Goal: Transaction & Acquisition: Book appointment/travel/reservation

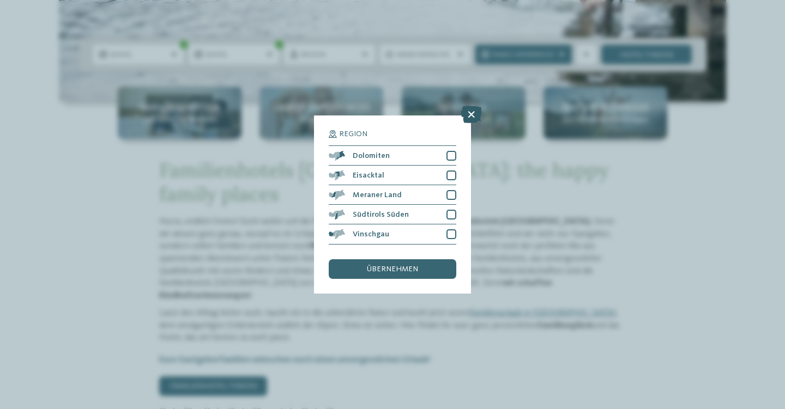
click at [473, 106] on icon at bounding box center [471, 114] width 21 height 17
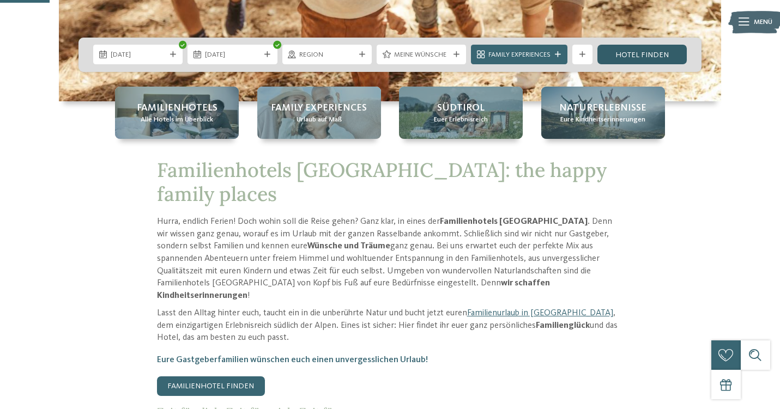
click at [637, 56] on link "Hotel finden" at bounding box center [642, 55] width 89 height 20
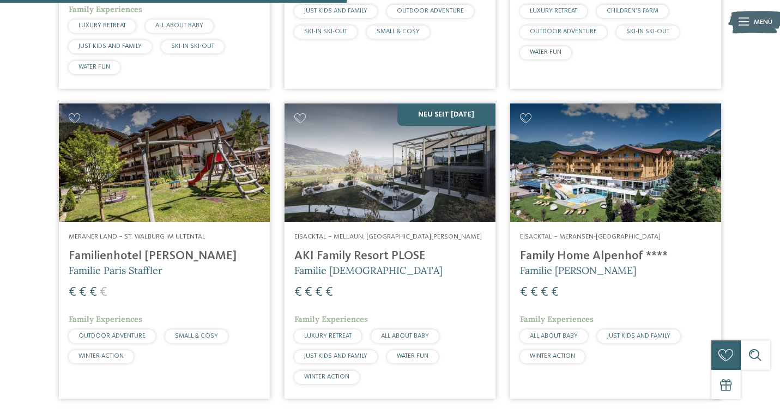
scroll to position [1231, 0]
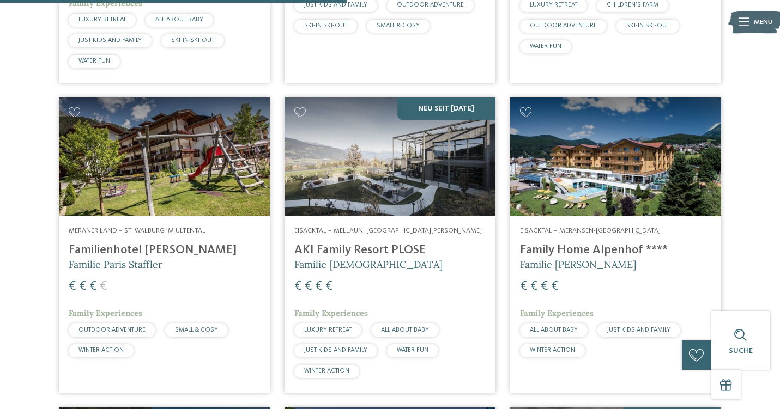
click at [660, 183] on img at bounding box center [615, 157] width 211 height 119
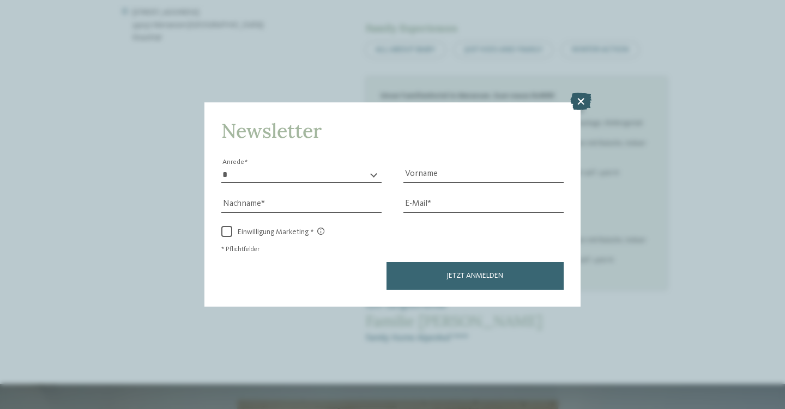
click at [582, 93] on icon at bounding box center [580, 101] width 21 height 17
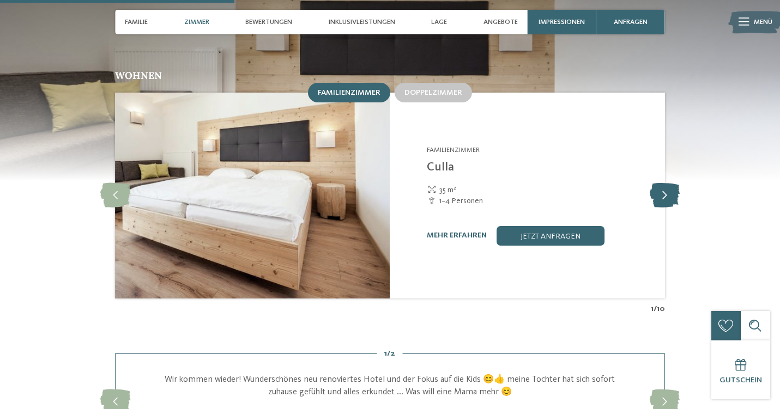
click at [672, 183] on icon at bounding box center [665, 195] width 30 height 25
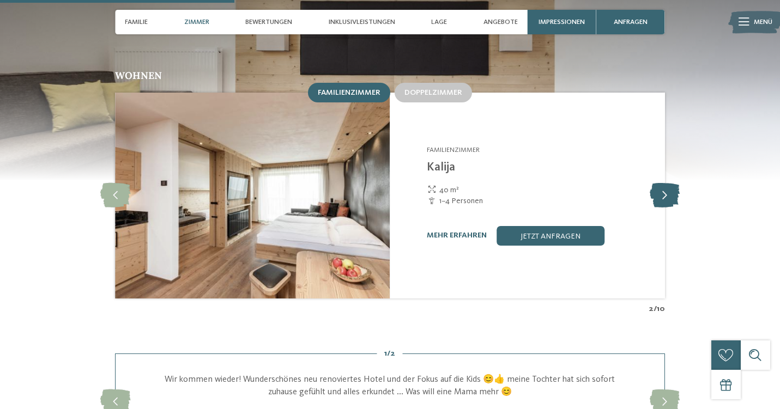
click at [669, 183] on icon at bounding box center [665, 195] width 30 height 25
click at [670, 183] on icon at bounding box center [665, 195] width 30 height 25
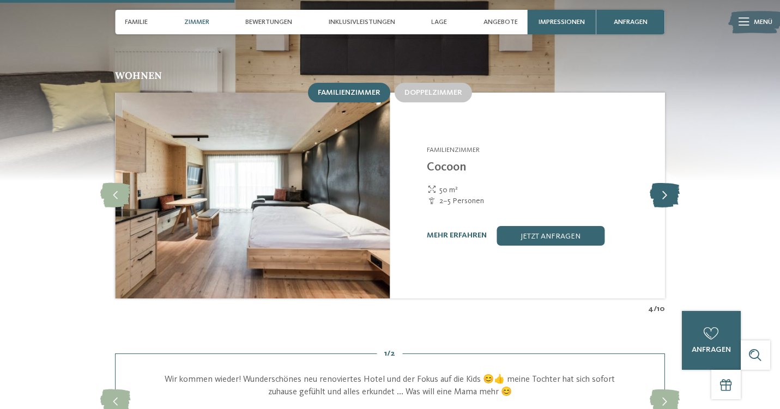
click at [671, 183] on icon at bounding box center [665, 195] width 30 height 25
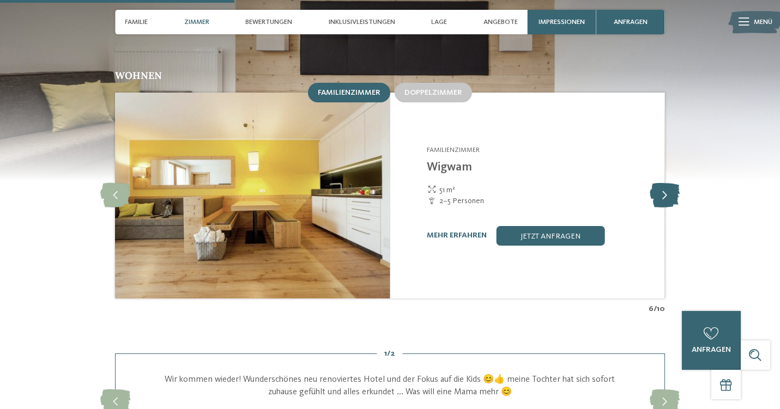
click at [671, 183] on icon at bounding box center [665, 195] width 30 height 25
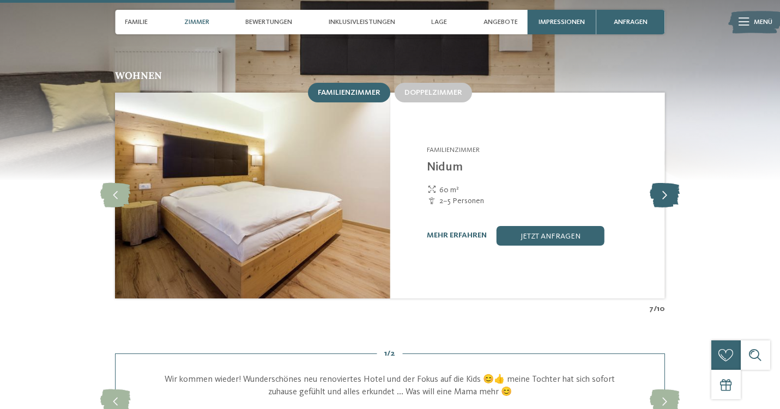
click at [672, 183] on icon at bounding box center [665, 195] width 30 height 25
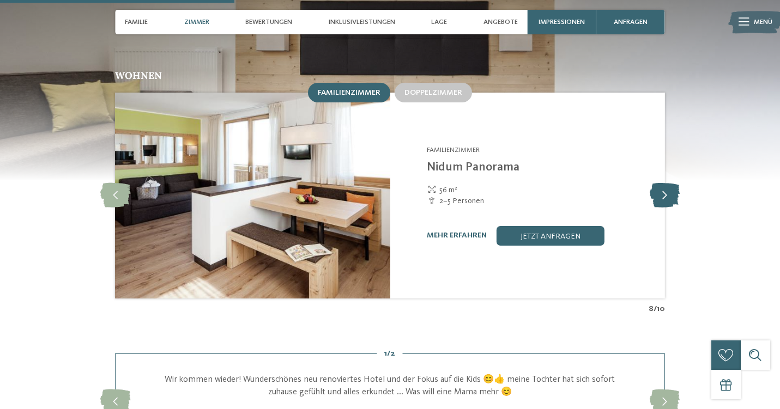
click at [672, 183] on icon at bounding box center [665, 195] width 30 height 25
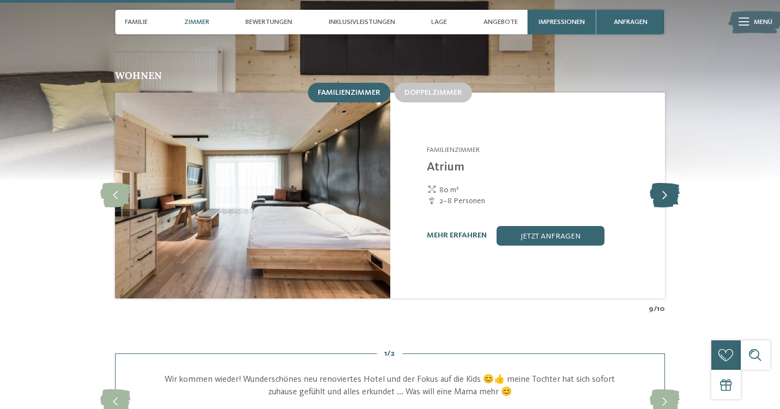
click at [672, 183] on icon at bounding box center [665, 195] width 30 height 25
click at [673, 183] on icon at bounding box center [665, 195] width 30 height 25
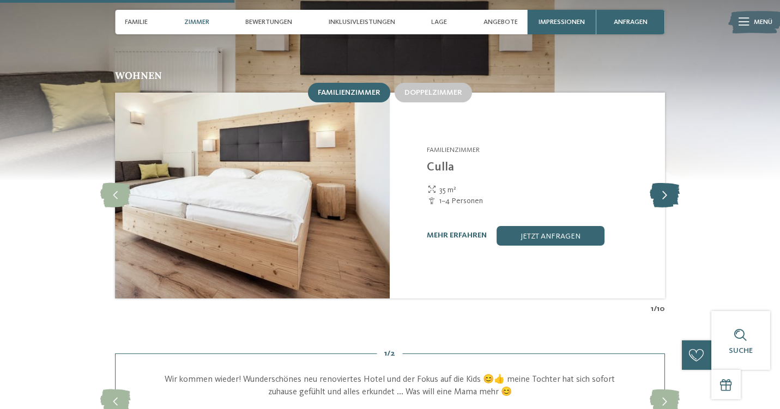
click at [673, 183] on icon at bounding box center [665, 195] width 30 height 25
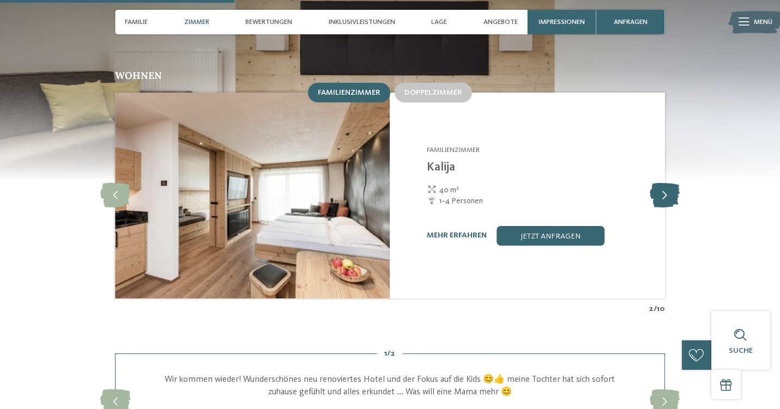
click at [673, 183] on icon at bounding box center [665, 195] width 30 height 25
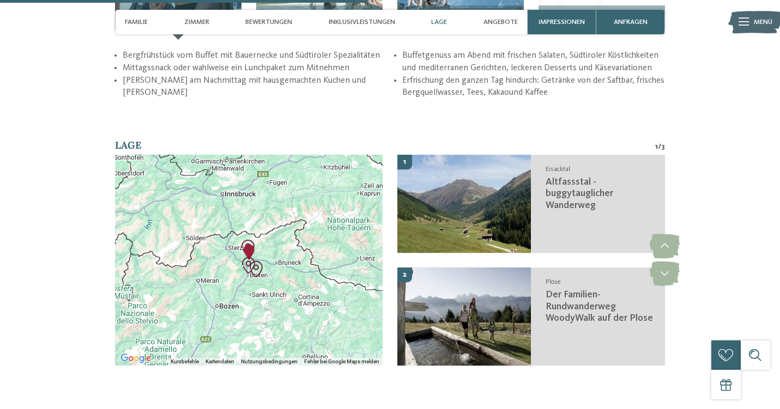
scroll to position [1589, 0]
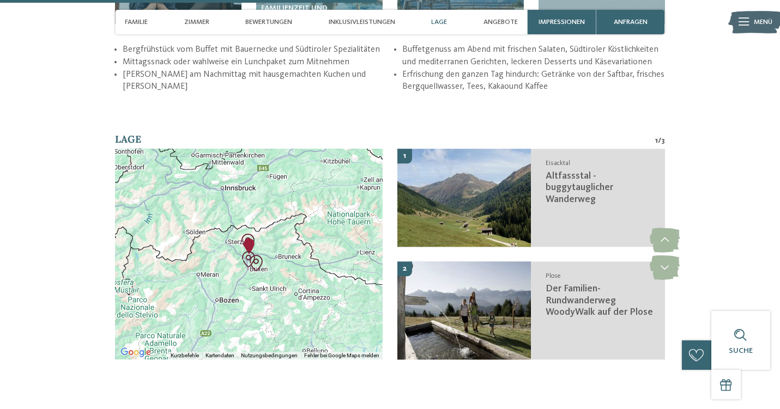
click at [272, 185] on div at bounding box center [249, 254] width 268 height 211
click at [324, 209] on div at bounding box center [249, 254] width 268 height 211
